Goal: Information Seeking & Learning: Learn about a topic

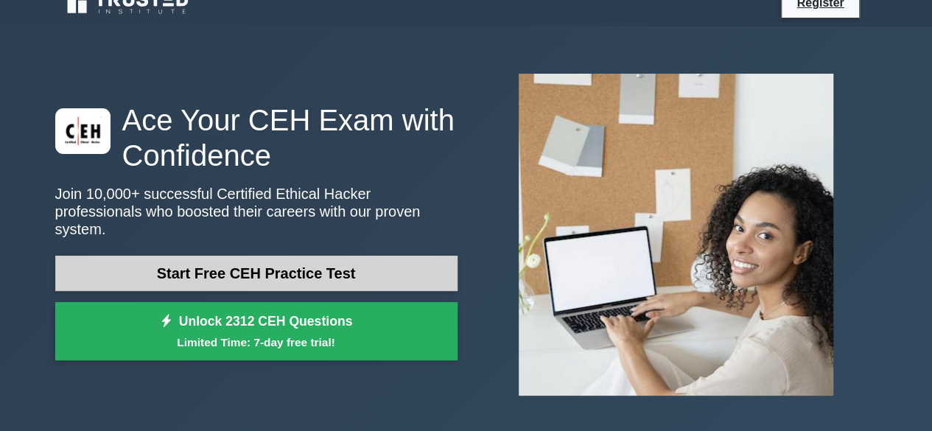
click at [337, 263] on link "Start Free CEH Practice Test" at bounding box center [256, 273] width 402 height 35
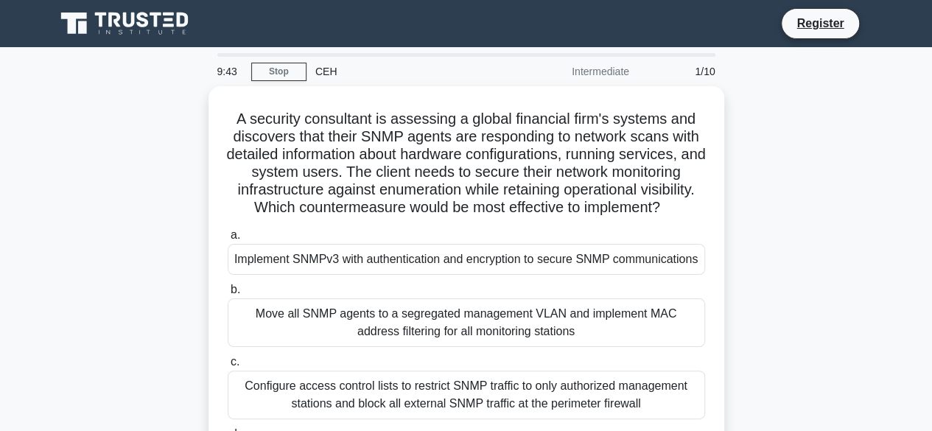
click at [423, 259] on div "Implement SNMPv3 with authentication and encryption to secure SNMP communicatio…" at bounding box center [466, 259] width 477 height 31
click at [228, 240] on input "a. Implement SNMPv3 with authentication and encryption to secure SNMP communica…" at bounding box center [228, 236] width 0 height 10
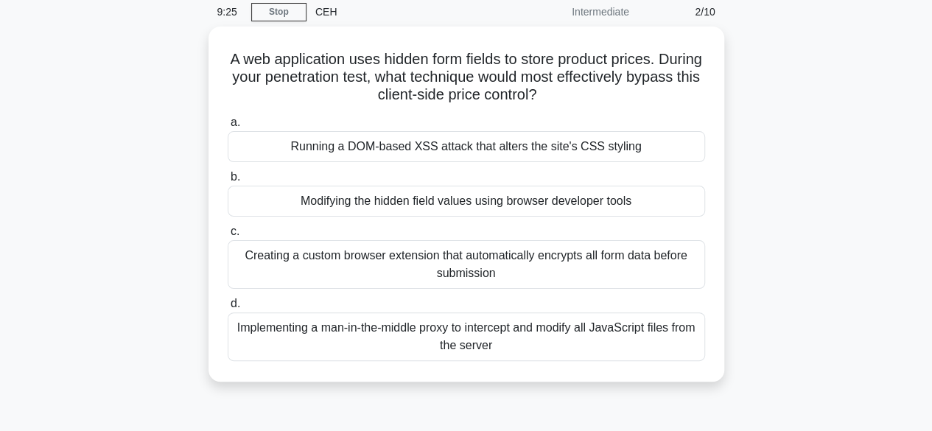
scroll to position [60, 0]
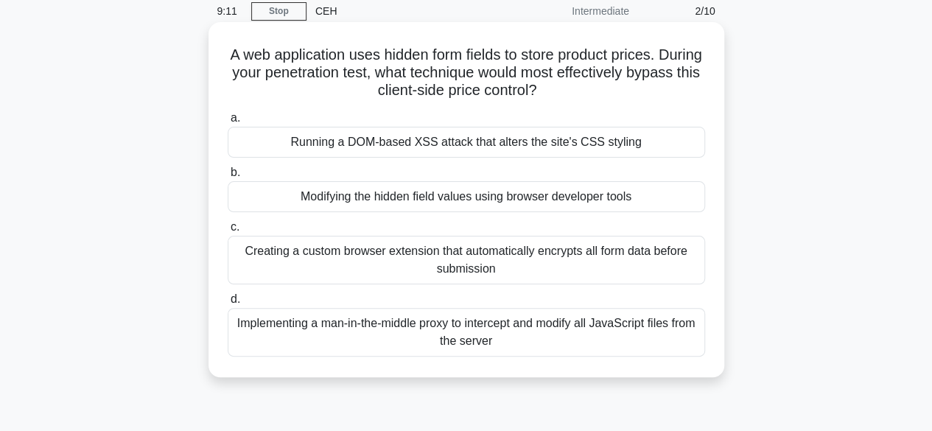
click at [452, 195] on div "Modifying the hidden field values using browser developer tools" at bounding box center [466, 196] width 477 height 31
click at [228, 178] on input "b. Modifying the hidden field values using browser developer tools" at bounding box center [228, 173] width 0 height 10
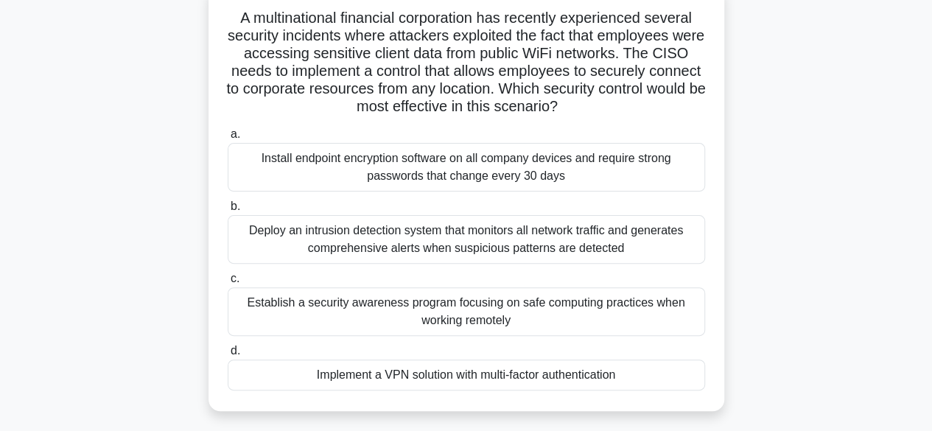
scroll to position [98, 0]
click at [477, 251] on div "Deploy an intrusion detection system that monitors all network traffic and gene…" at bounding box center [466, 238] width 477 height 49
click at [228, 211] on input "b. Deploy an intrusion detection system that monitors all network traffic and g…" at bounding box center [228, 206] width 0 height 10
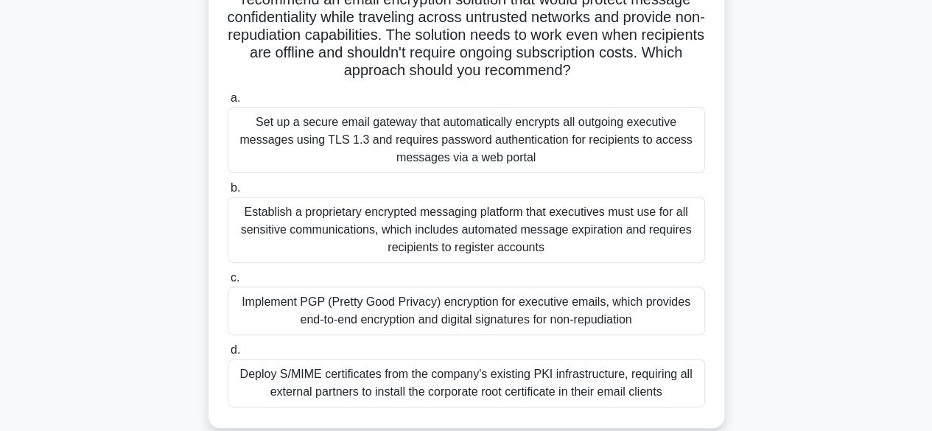
scroll to position [175, 0]
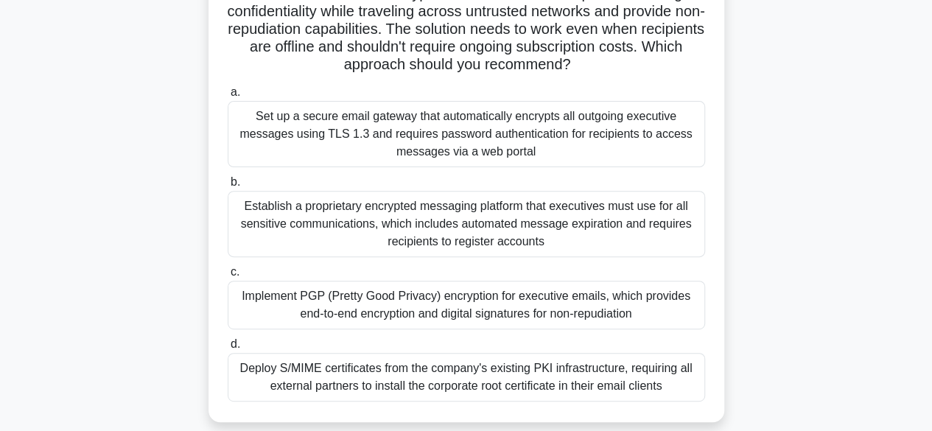
click at [451, 307] on div "Implement PGP (Pretty Good Privacy) encryption for executive emails, which prov…" at bounding box center [466, 305] width 477 height 49
click at [228, 277] on input "c. Implement PGP (Pretty Good Privacy) encryption for executive emails, which p…" at bounding box center [228, 272] width 0 height 10
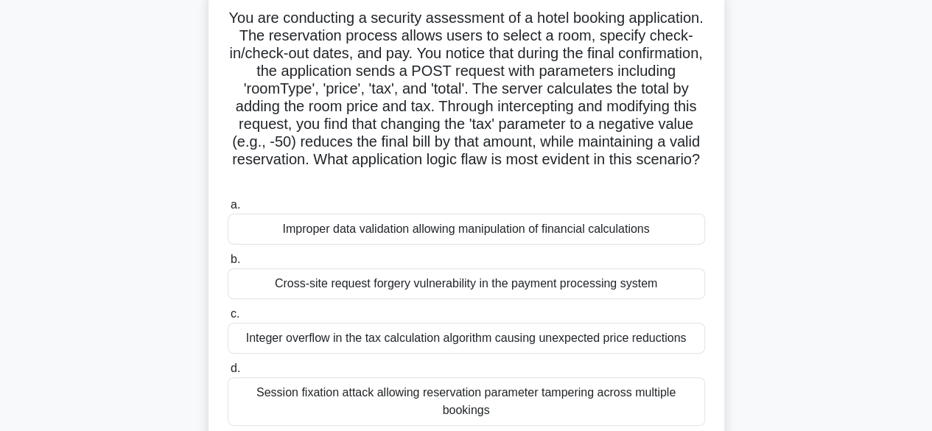
scroll to position [96, 0]
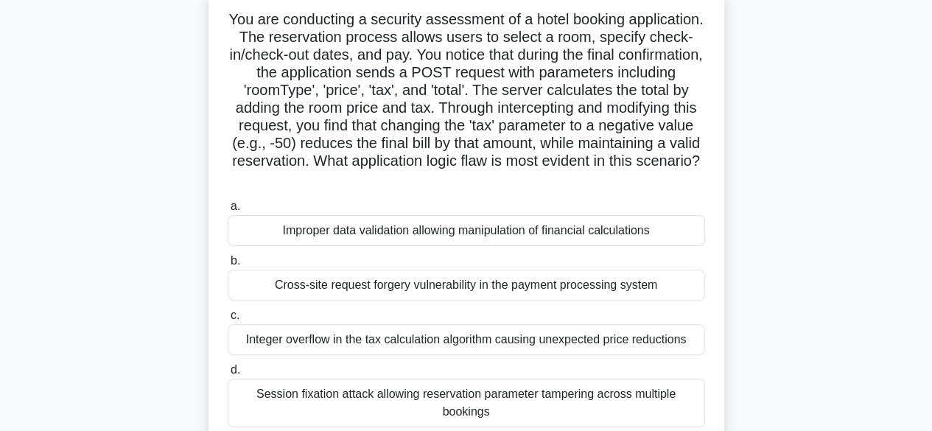
click at [486, 228] on div "Improper data validation allowing manipulation of financial calculations" at bounding box center [466, 230] width 477 height 31
click at [228, 211] on input "a. Improper data validation allowing manipulation of financial calculations" at bounding box center [228, 207] width 0 height 10
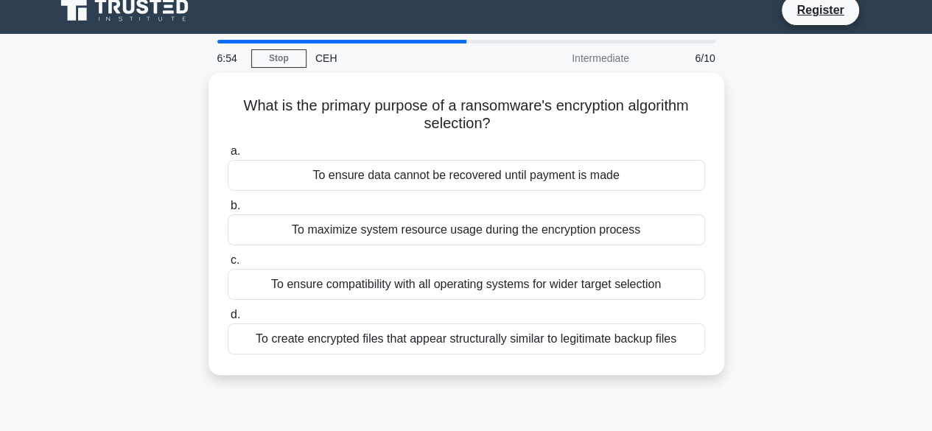
scroll to position [0, 0]
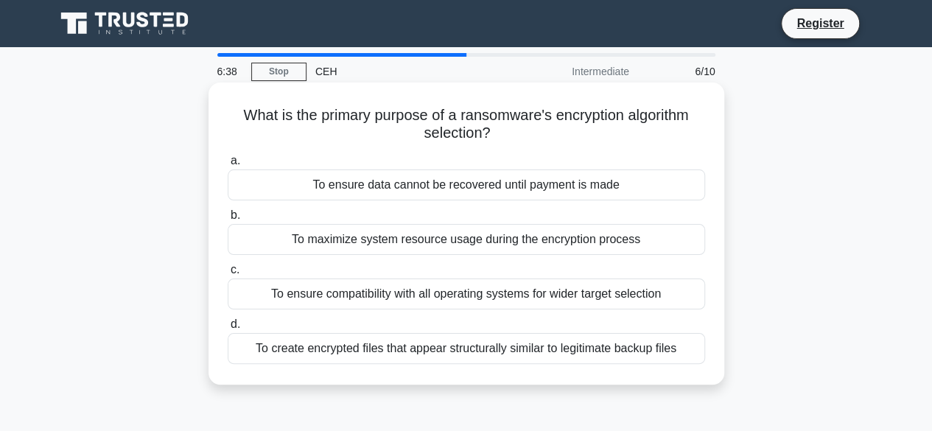
click at [471, 176] on div "To ensure data cannot be recovered until payment is made" at bounding box center [466, 184] width 477 height 31
click at [228, 166] on input "a. To ensure data cannot be recovered until payment is made" at bounding box center [228, 161] width 0 height 10
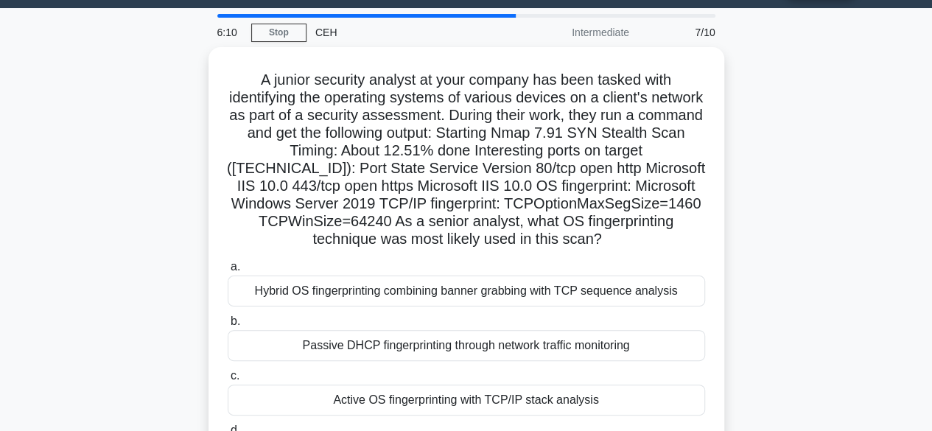
scroll to position [38, 0]
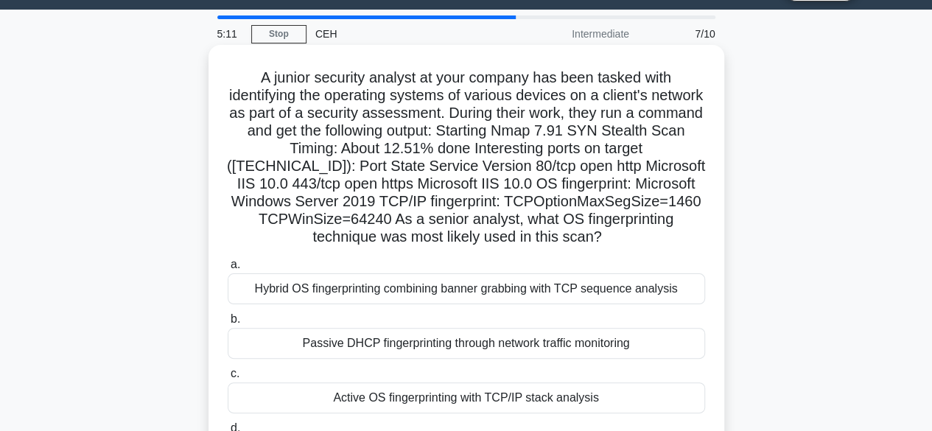
click at [454, 287] on div "Hybrid OS fingerprinting combining banner grabbing with TCP sequence analysis" at bounding box center [466, 288] width 477 height 31
click at [228, 270] on input "a. Hybrid OS fingerprinting combining banner grabbing with TCP sequence analysis" at bounding box center [228, 265] width 0 height 10
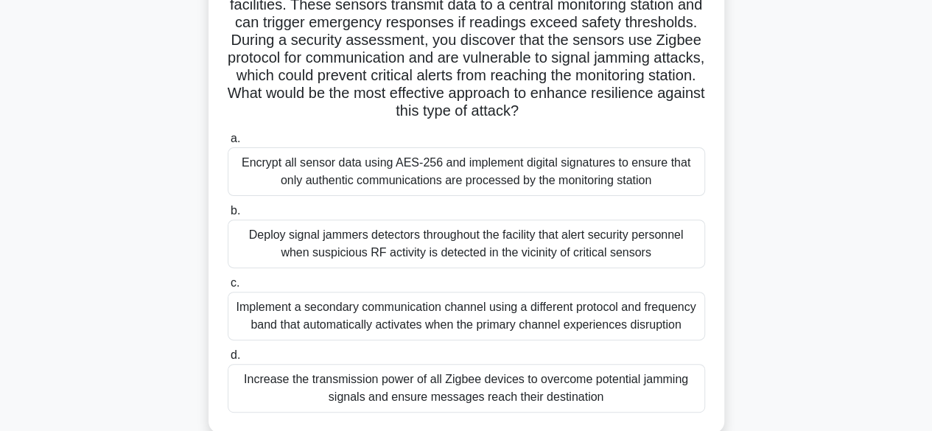
scroll to position [150, 0]
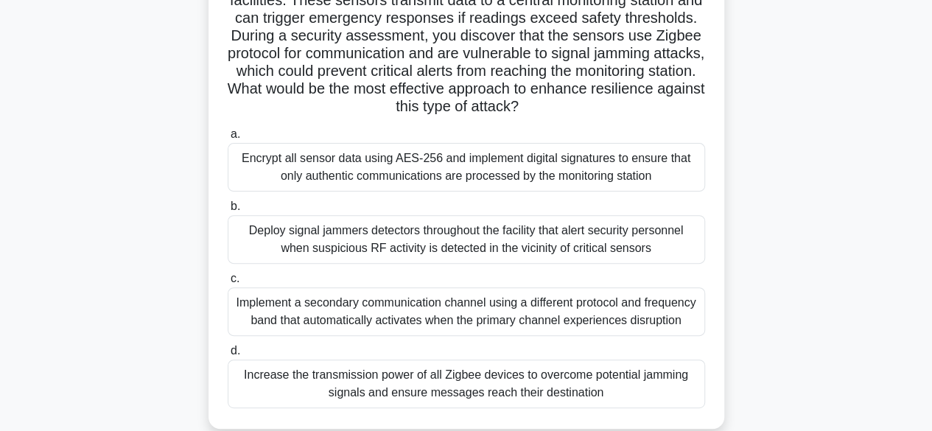
click at [522, 163] on div "Encrypt all sensor data using AES-256 and implement digital signatures to ensur…" at bounding box center [466, 167] width 477 height 49
click at [228, 139] on input "a. Encrypt all sensor data using AES-256 and implement digital signatures to en…" at bounding box center [228, 135] width 0 height 10
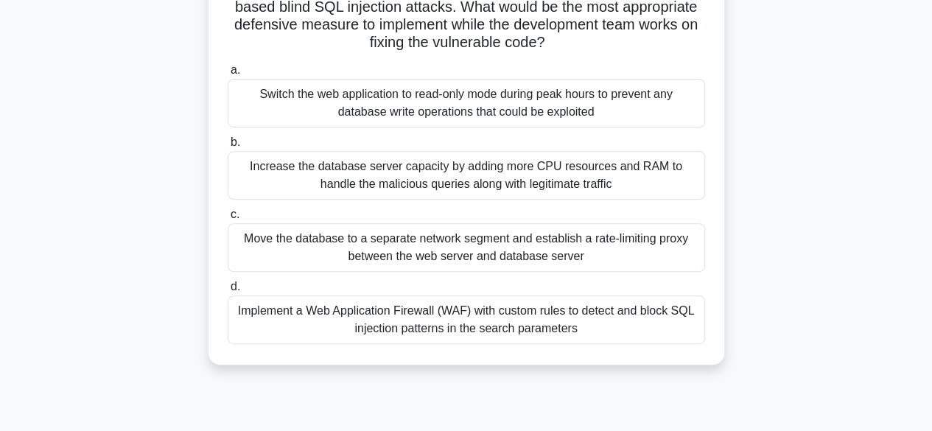
scroll to position [233, 0]
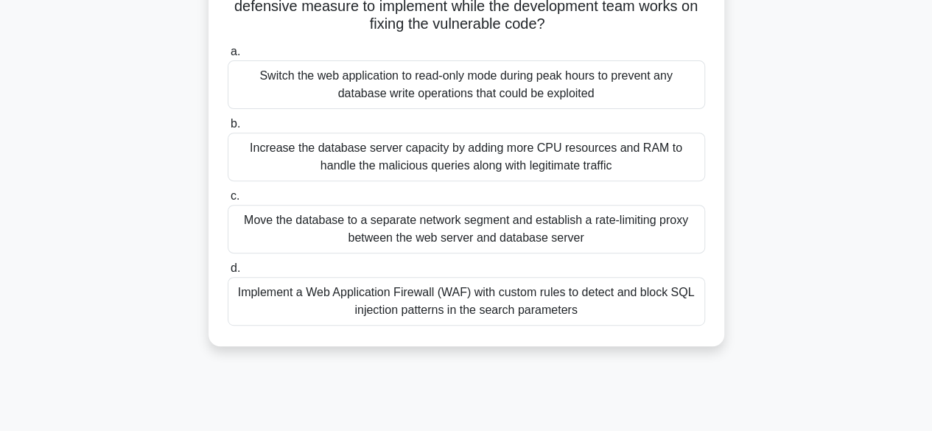
click at [472, 306] on div "Implement a Web Application Firewall (WAF) with custom rules to detect and bloc…" at bounding box center [466, 301] width 477 height 49
click at [228, 273] on input "d. Implement a Web Application Firewall (WAF) with custom rules to detect and b…" at bounding box center [228, 269] width 0 height 10
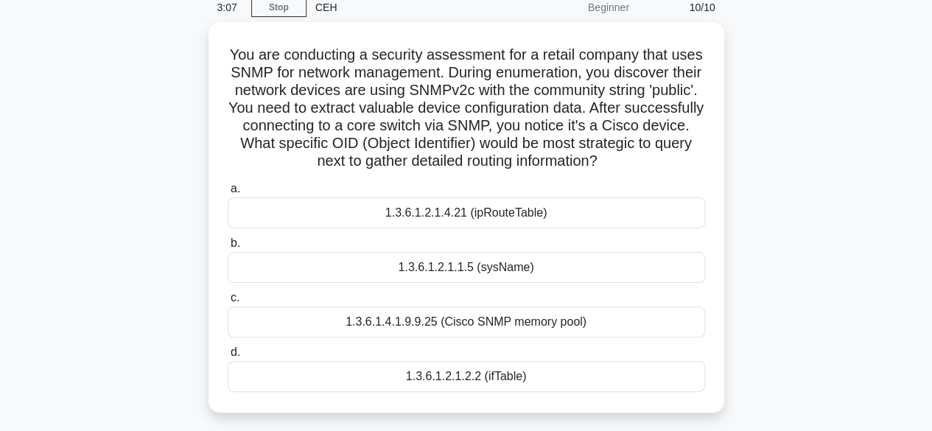
scroll to position [67, 0]
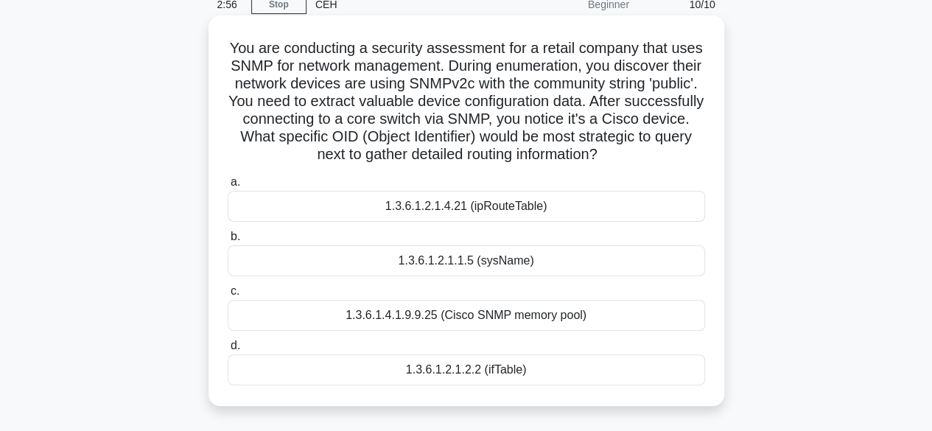
click at [513, 211] on div "1.3.6.1.2.1.4.21 (ipRouteTable)" at bounding box center [466, 206] width 477 height 31
click at [228, 187] on input "a. 1.3.6.1.2.1.4.21 (ipRouteTable)" at bounding box center [228, 183] width 0 height 10
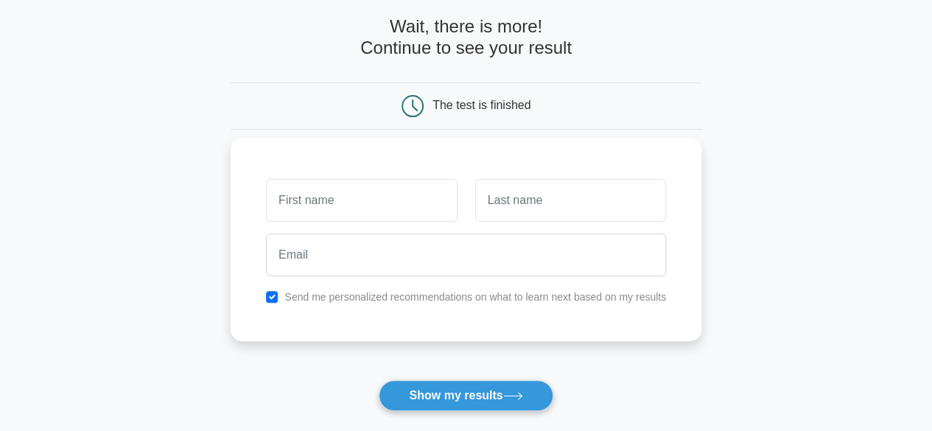
scroll to position [67, 0]
click at [327, 207] on input "text" at bounding box center [361, 199] width 191 height 43
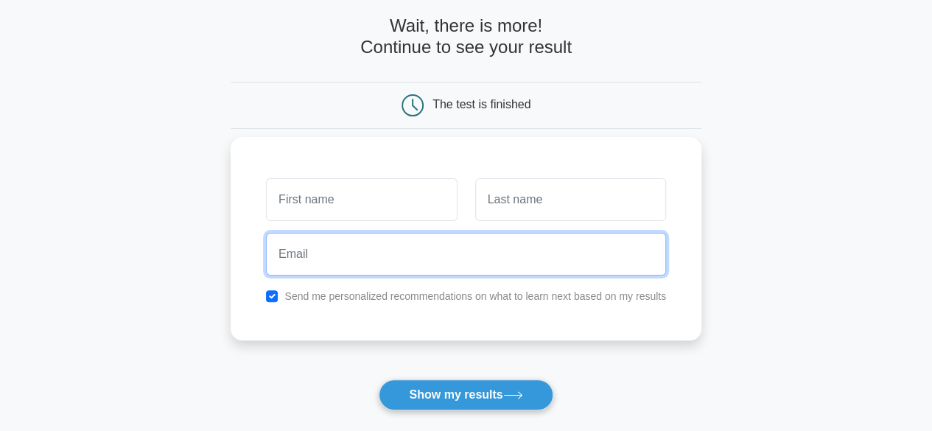
click at [340, 250] on input "email" at bounding box center [466, 254] width 400 height 43
paste input "galoceh697@auslank.com"
type input "galoceh697@auslank.com"
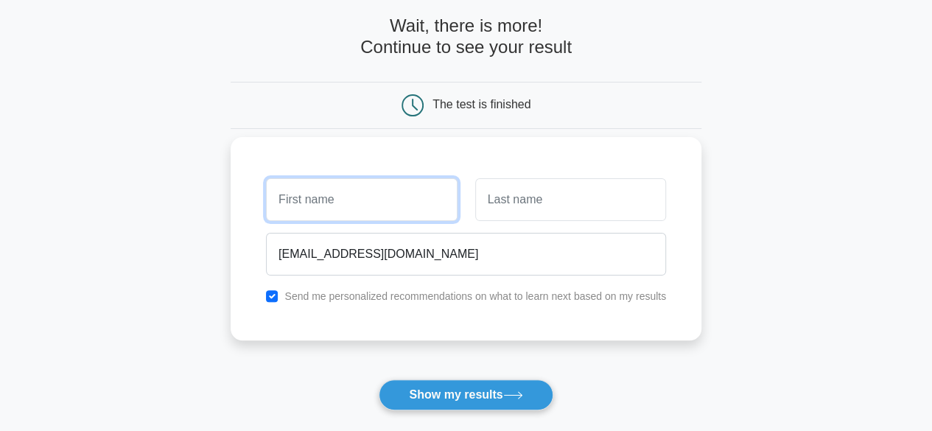
click at [371, 201] on input "text" at bounding box center [361, 199] width 191 height 43
type input "patta"
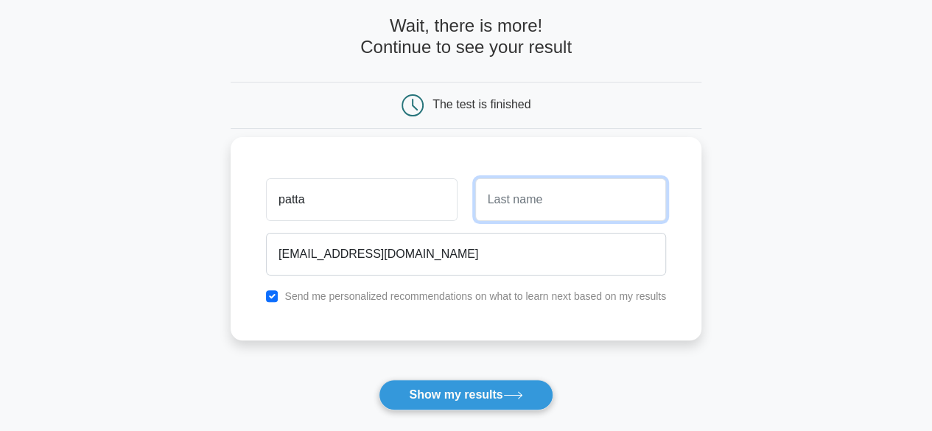
click at [516, 199] on input "text" at bounding box center [570, 199] width 191 height 43
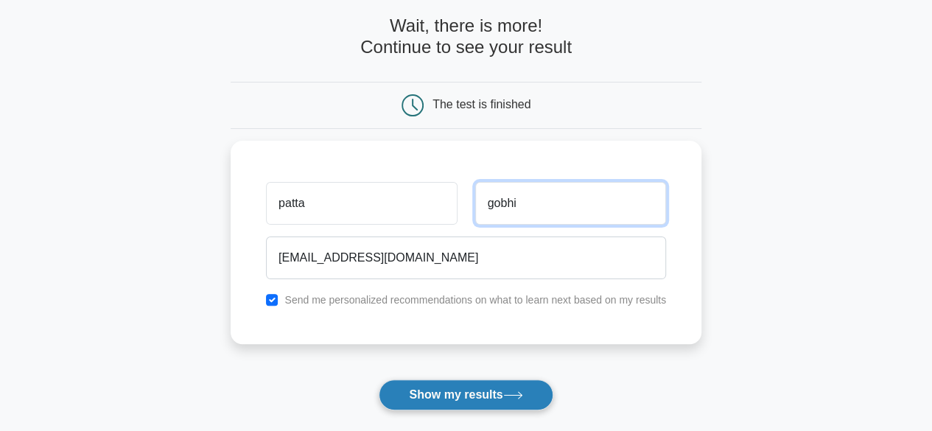
type input "gobhi"
click at [441, 390] on button "Show my results" at bounding box center [466, 394] width 174 height 31
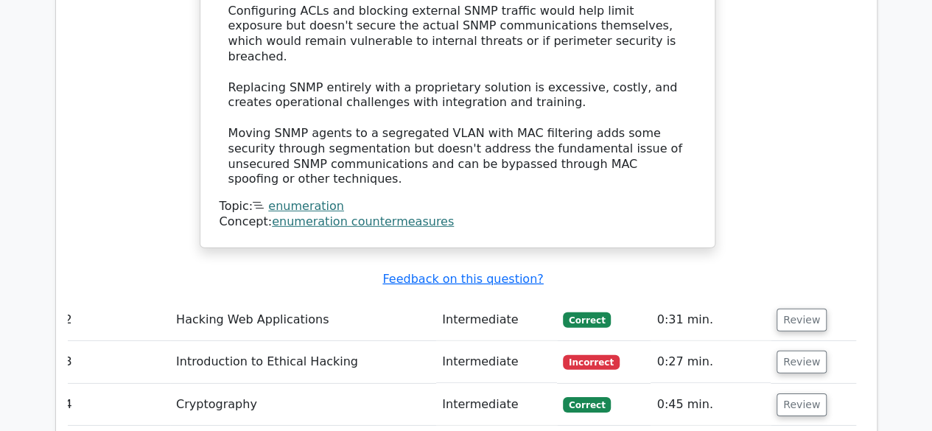
scroll to position [2063, 0]
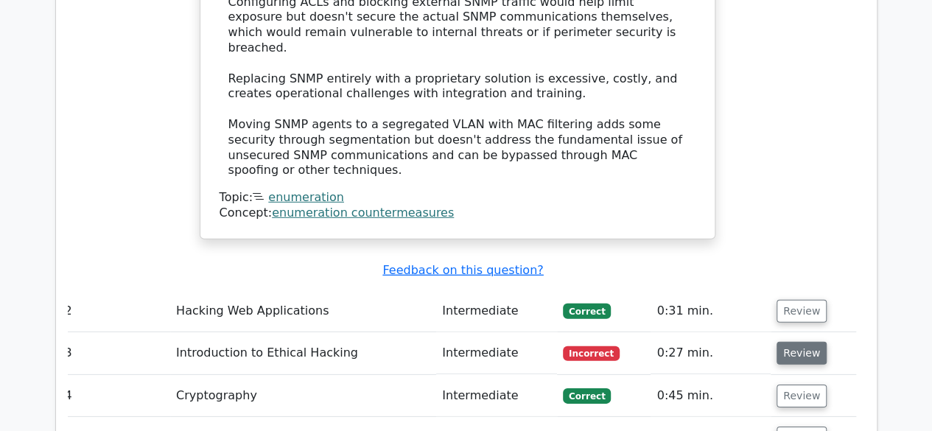
click at [799, 342] on button "Review" at bounding box center [802, 353] width 50 height 23
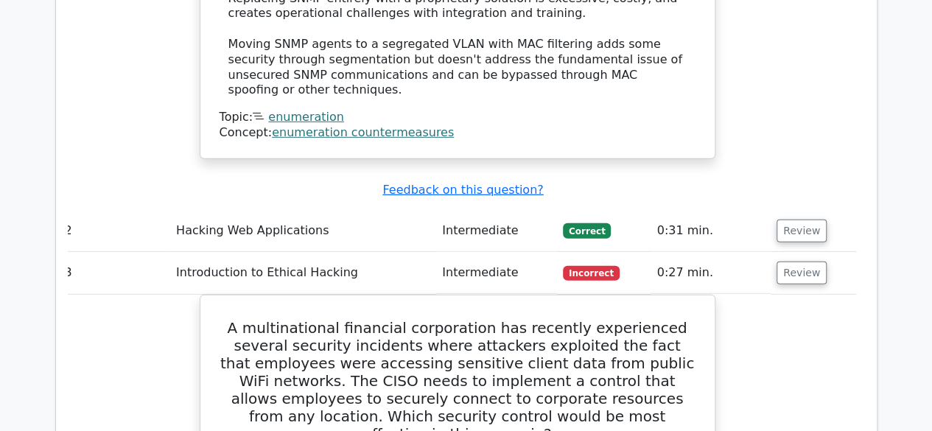
scroll to position [2142, 0]
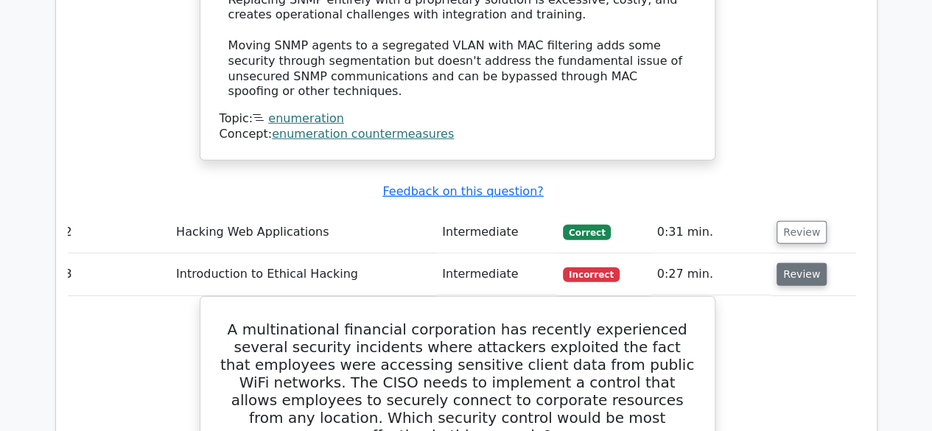
click at [794, 263] on button "Review" at bounding box center [802, 274] width 50 height 23
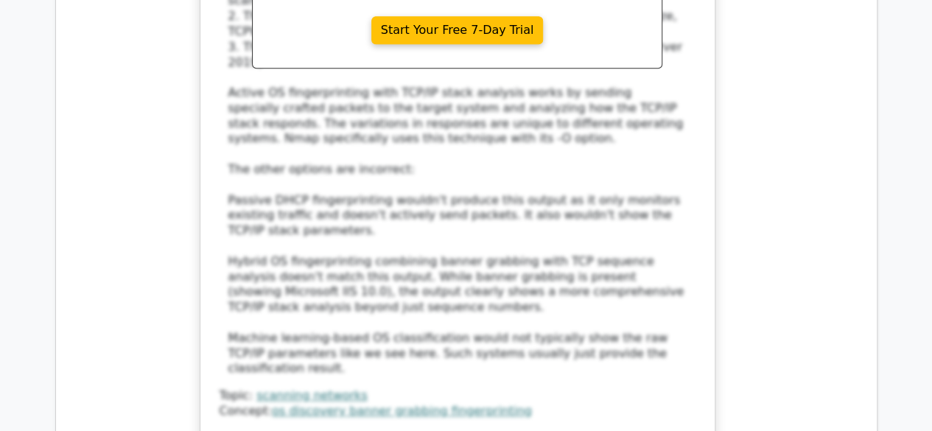
scroll to position [3187, 0]
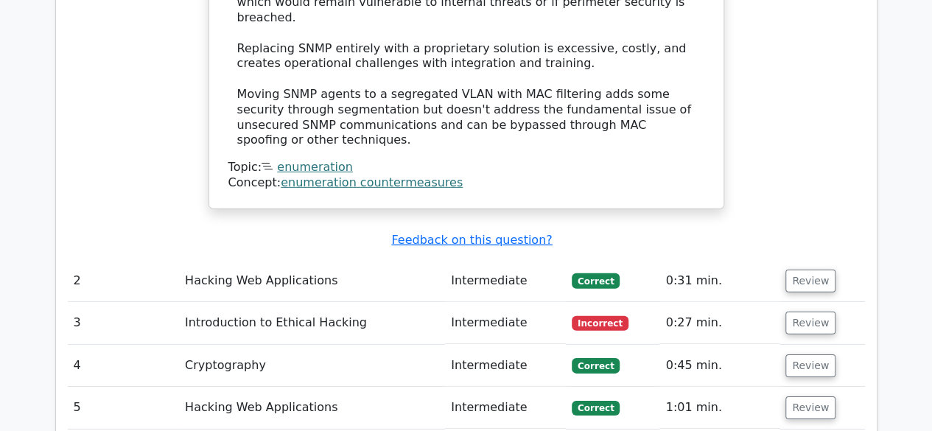
scroll to position [2090, 0]
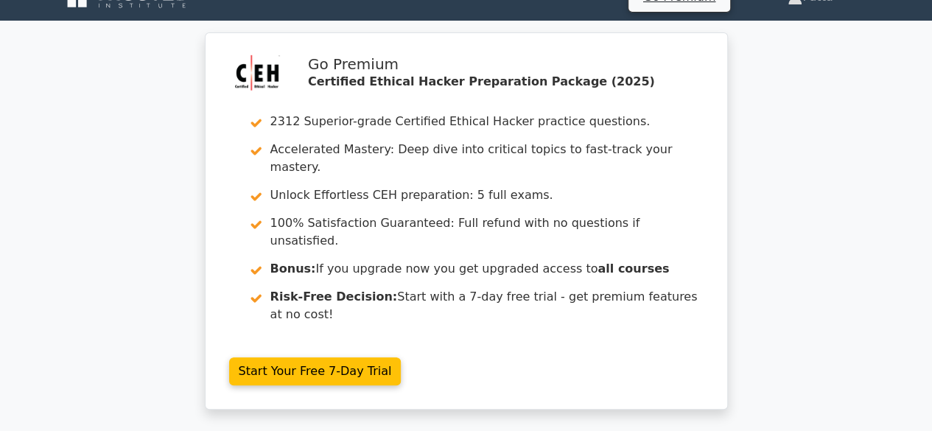
scroll to position [0, 0]
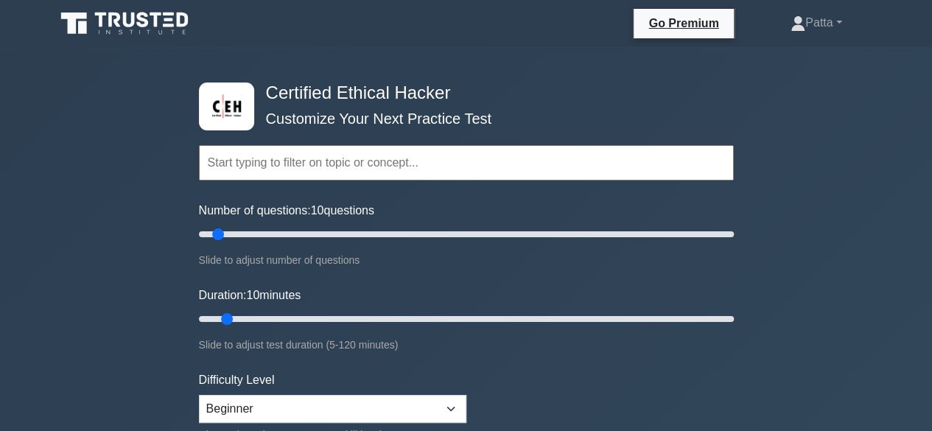
scroll to position [14, 0]
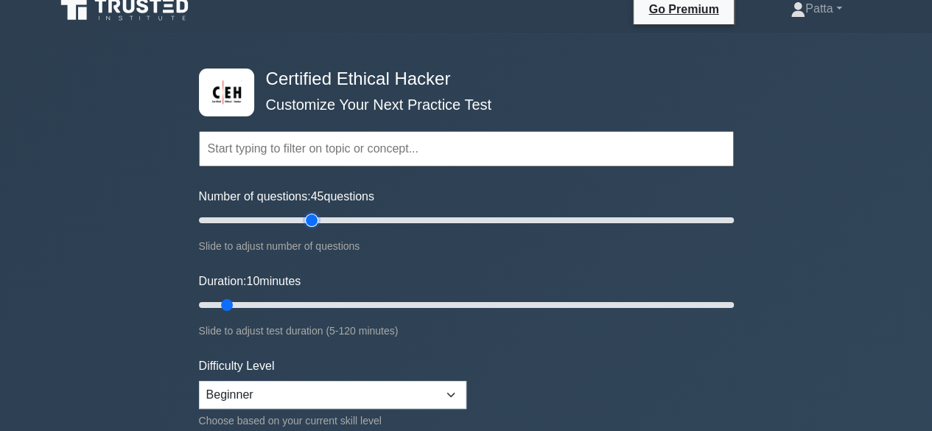
type input "45"
click at [317, 222] on input "Number of questions: 45 questions" at bounding box center [466, 220] width 535 height 18
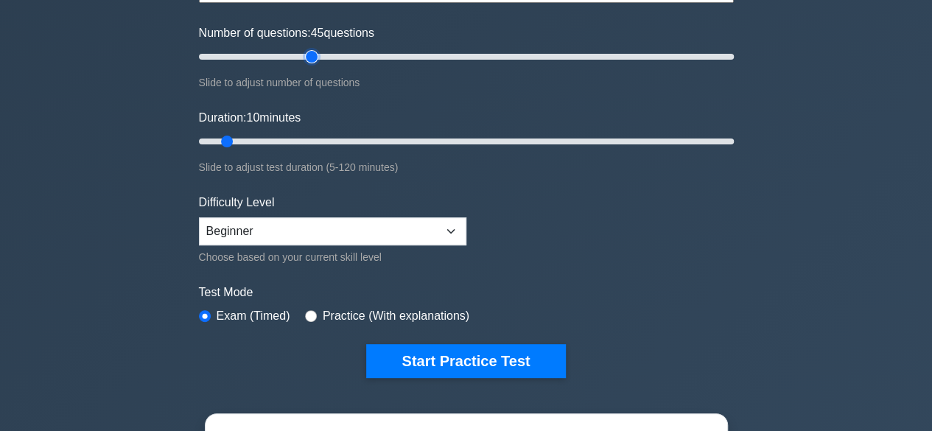
scroll to position [179, 0]
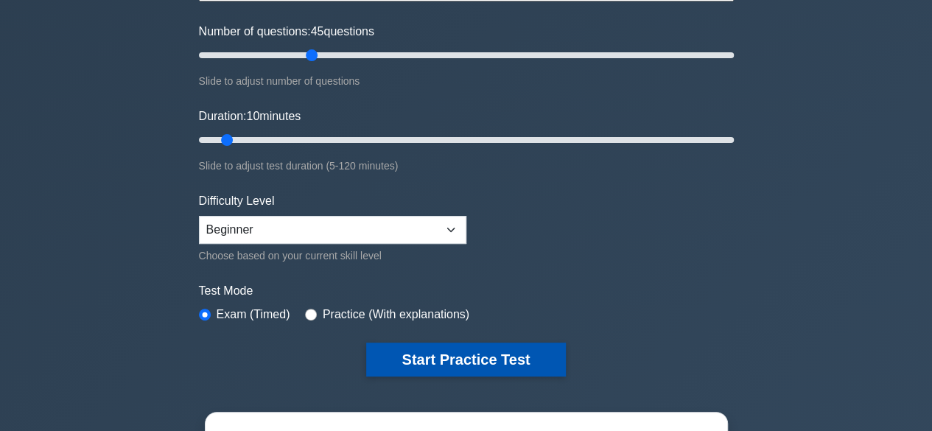
click at [444, 346] on button "Start Practice Test" at bounding box center [465, 360] width 199 height 34
